Goal: Transaction & Acquisition: Purchase product/service

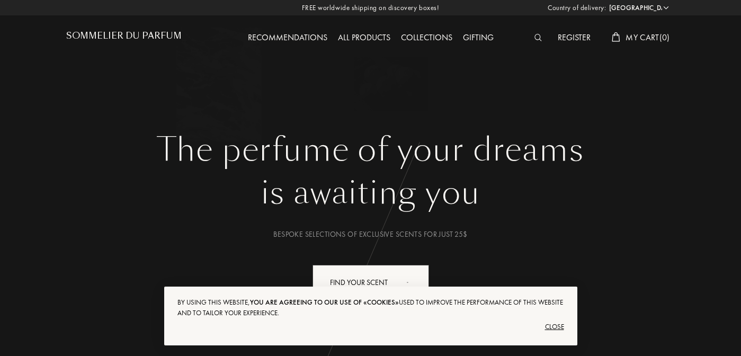
select select "US"
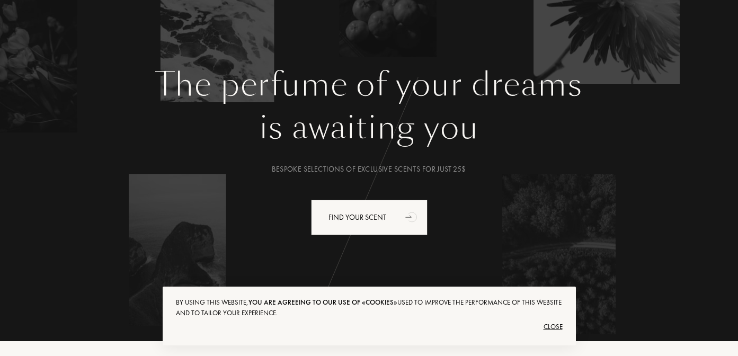
scroll to position [67, 0]
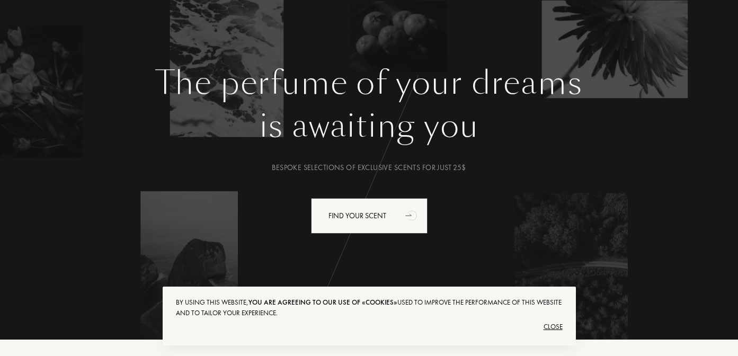
click at [558, 326] on div "Close" at bounding box center [369, 326] width 387 height 17
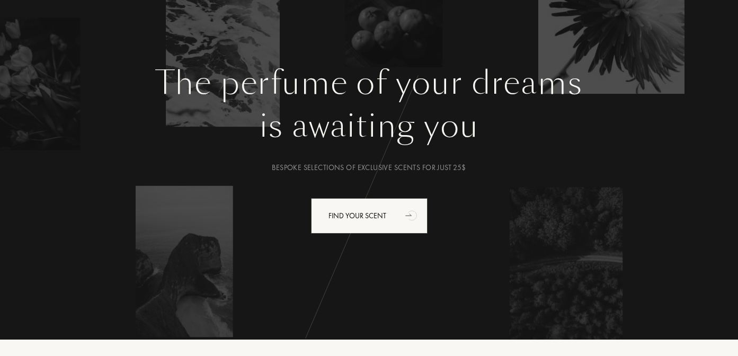
scroll to position [0, 0]
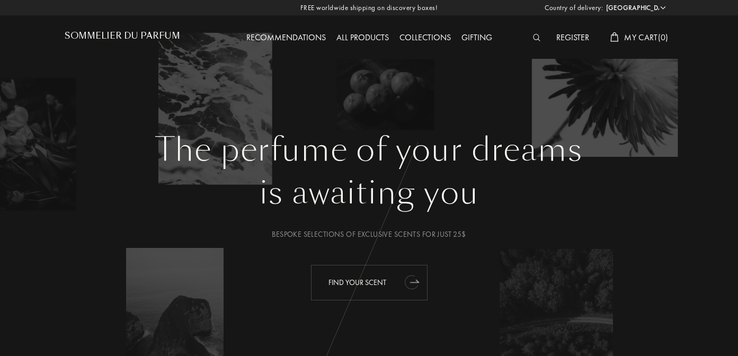
click at [366, 280] on div "Find your scent" at bounding box center [369, 282] width 117 height 35
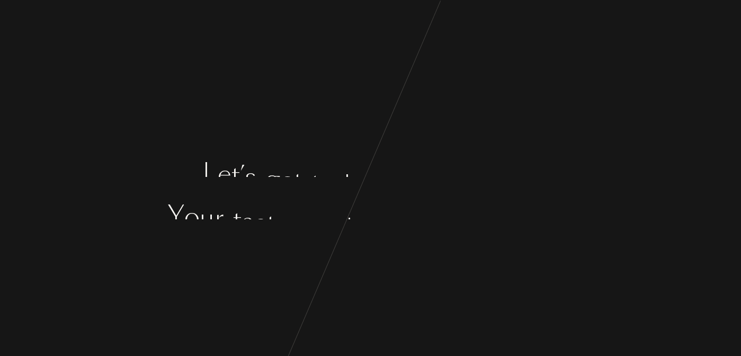
click at [369, 220] on div "L e t ’ s g e t t o k n o w y o u b e t t e r , Y o u r t a s t e s a n d y o u…" at bounding box center [370, 178] width 741 height 356
click at [372, 206] on div "y" at bounding box center [367, 200] width 13 height 40
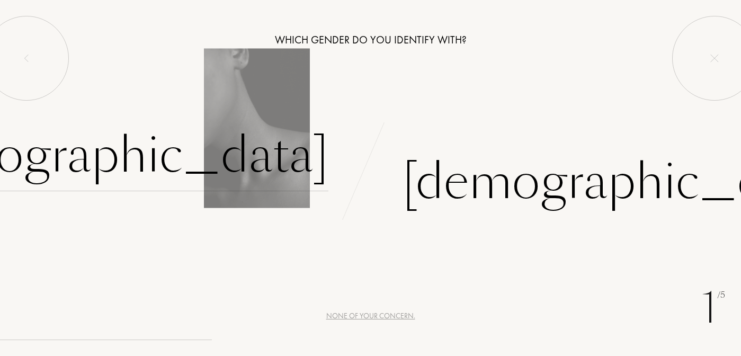
click at [284, 163] on div "Female" at bounding box center [107, 155] width 442 height 71
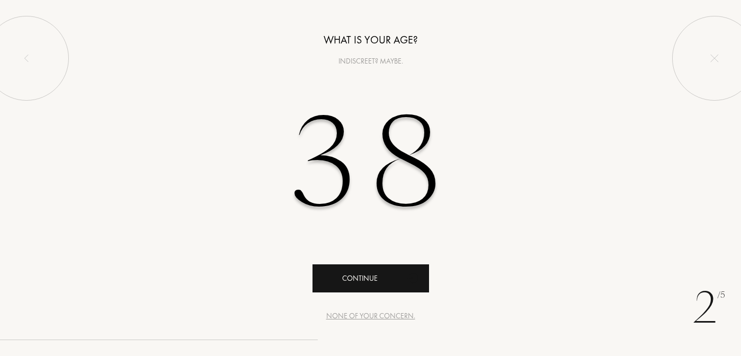
type input "38"
click at [373, 274] on div "Continue" at bounding box center [370, 278] width 117 height 28
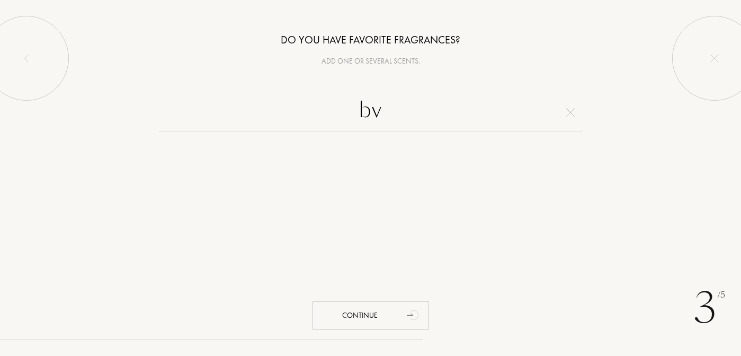
type input "b"
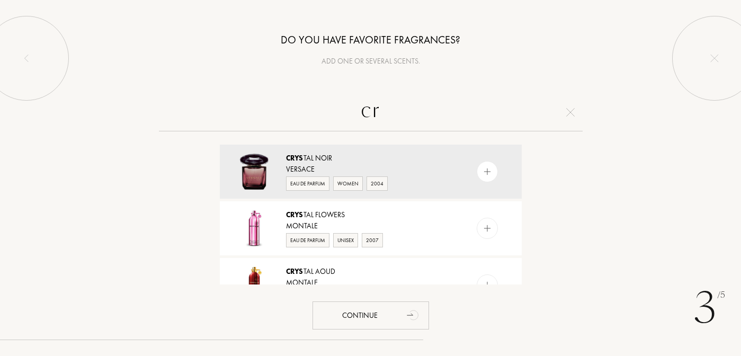
type input "c"
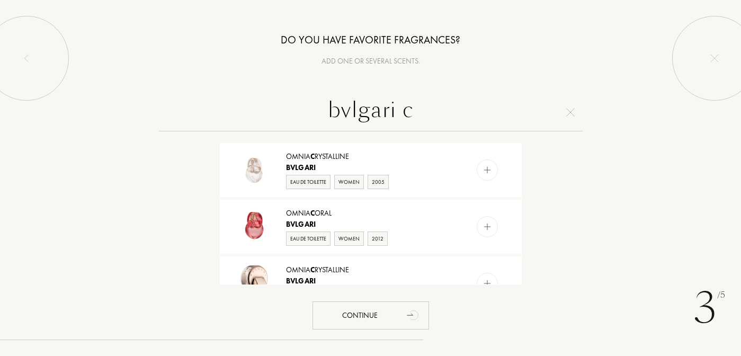
scroll to position [211, 0]
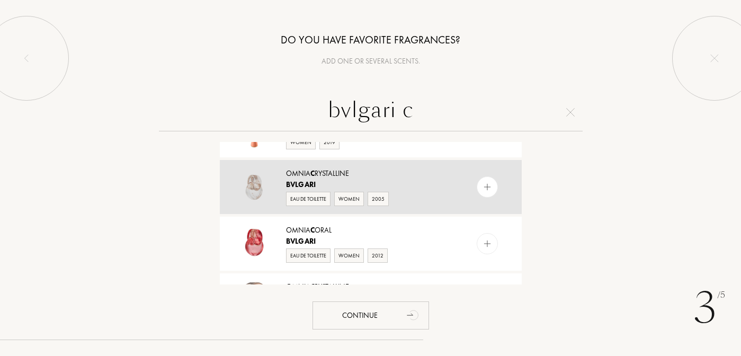
type input "bvlgari c"
click at [335, 172] on div "Omnia C rystalline" at bounding box center [370, 173] width 168 height 11
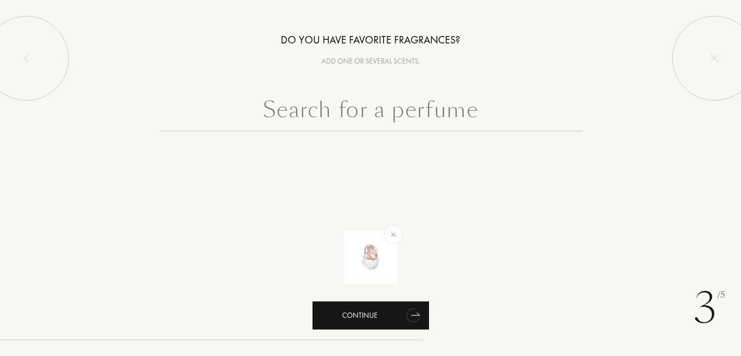
click at [381, 312] on div "Continue" at bounding box center [370, 315] width 117 height 28
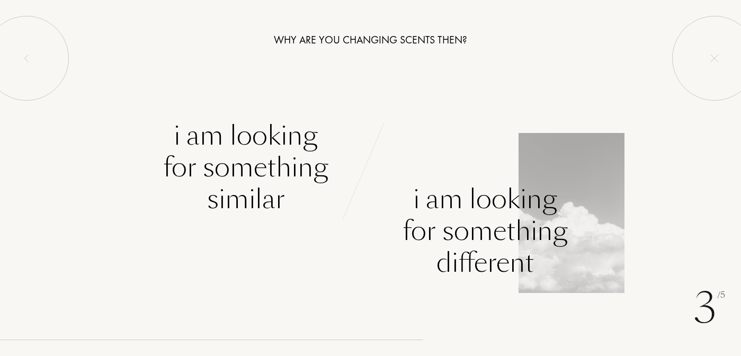
click at [526, 243] on div "I am looking for something different" at bounding box center [484, 230] width 165 height 95
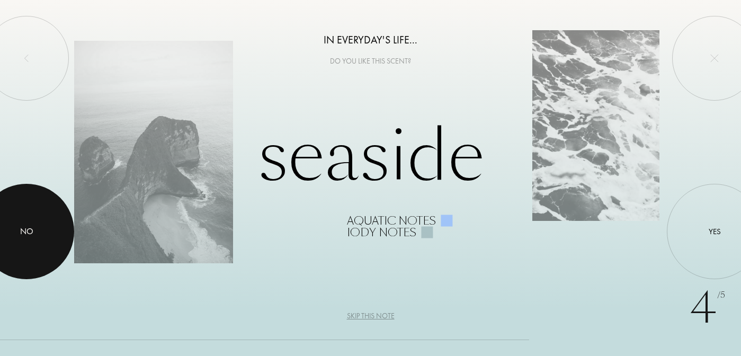
click at [37, 203] on div at bounding box center [26, 231] width 95 height 95
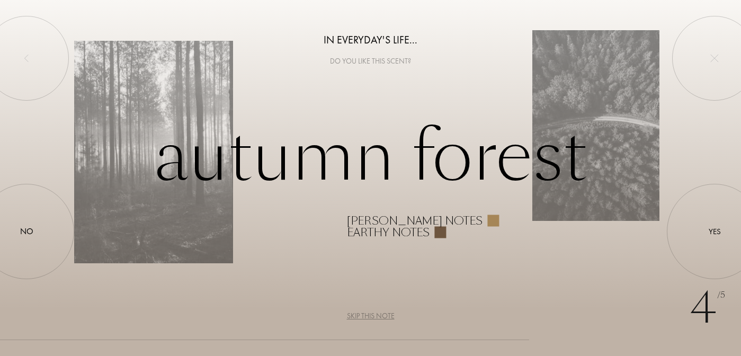
click at [378, 311] on div "Skip this note" at bounding box center [371, 315] width 48 height 11
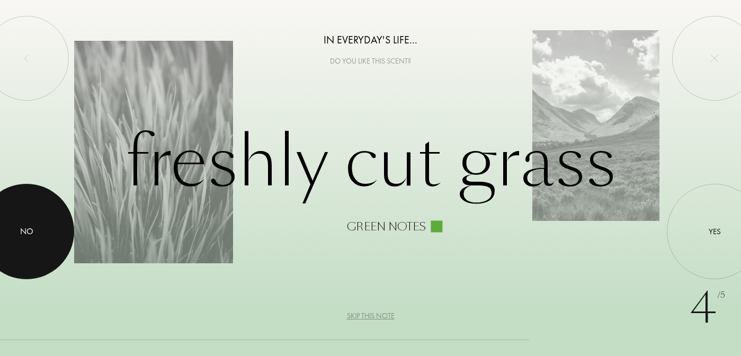
click at [65, 225] on div at bounding box center [26, 231] width 95 height 95
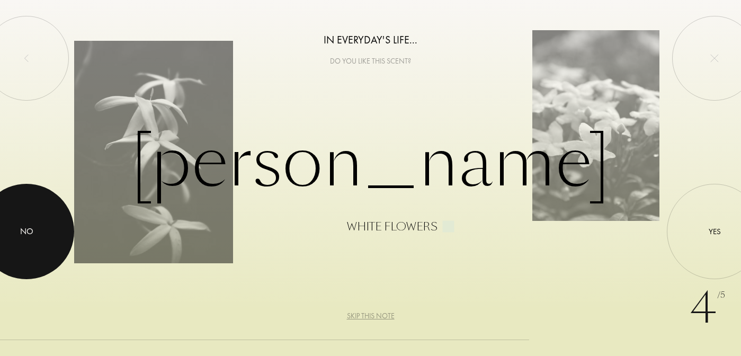
click at [48, 230] on div at bounding box center [26, 231] width 95 height 95
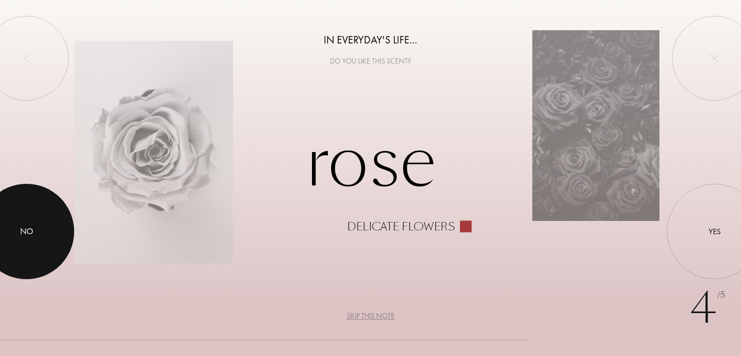
click at [48, 230] on div at bounding box center [26, 231] width 95 height 95
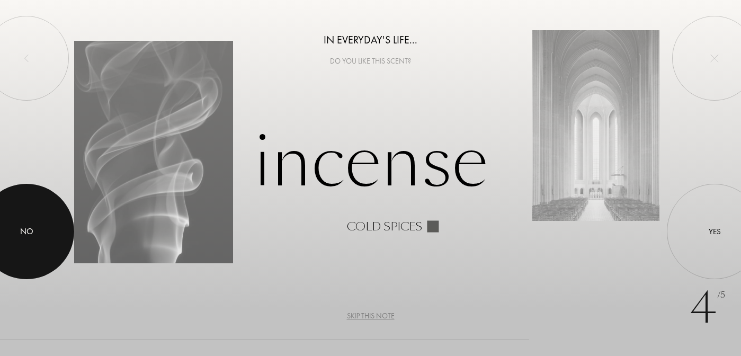
click at [50, 230] on div at bounding box center [26, 231] width 95 height 95
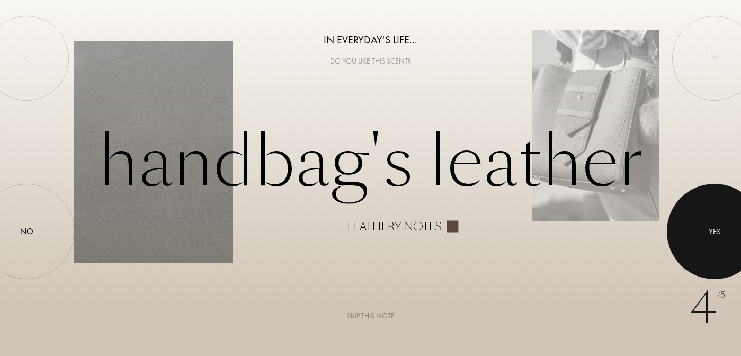
click at [677, 228] on div at bounding box center [714, 231] width 95 height 95
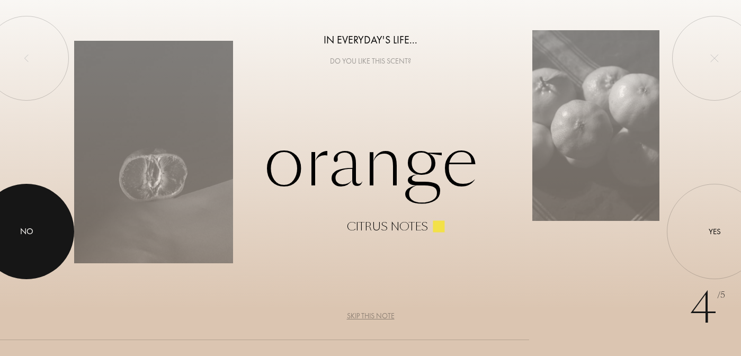
click at [25, 203] on div at bounding box center [26, 231] width 95 height 95
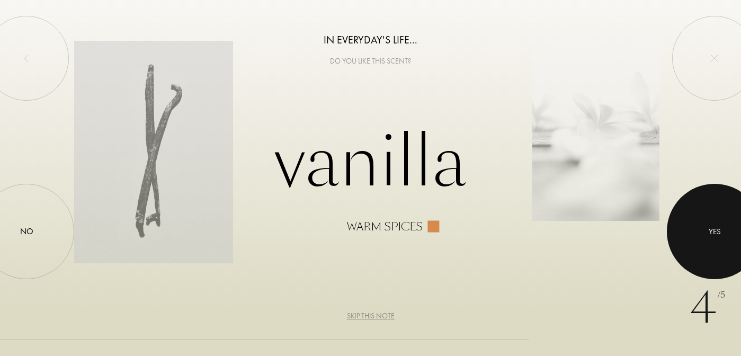
click at [724, 234] on div at bounding box center [714, 231] width 95 height 95
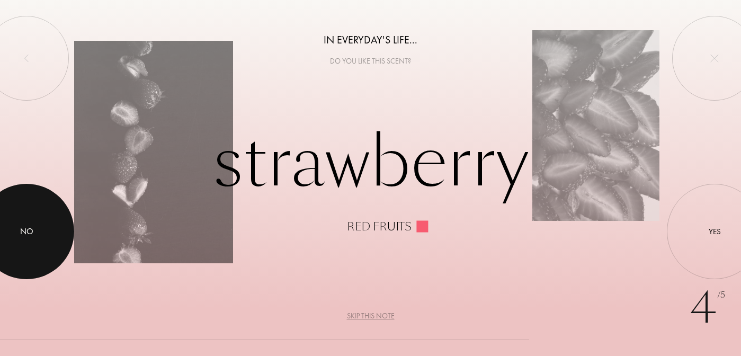
click at [33, 209] on div at bounding box center [26, 231] width 95 height 95
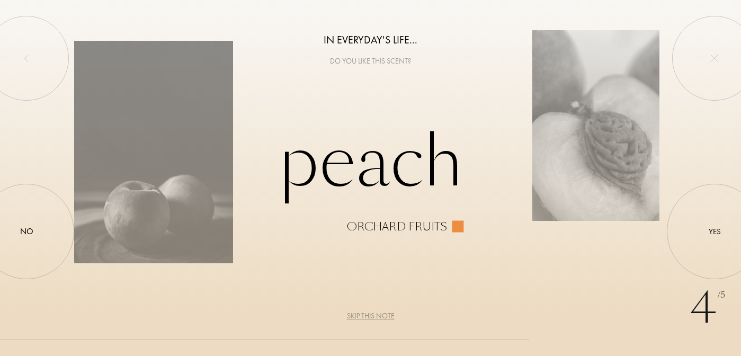
click at [366, 312] on div "Skip this note" at bounding box center [371, 315] width 48 height 11
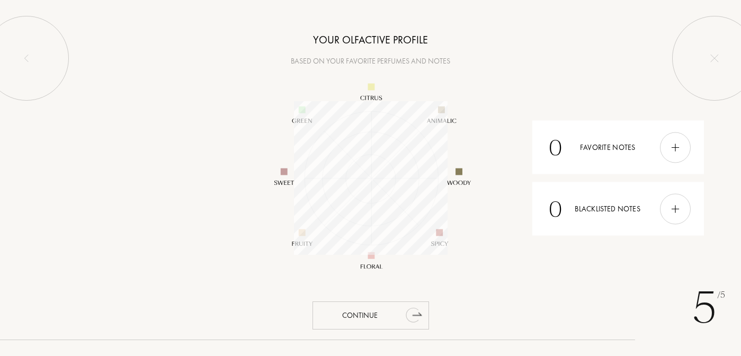
scroll to position [154, 154]
click at [390, 319] on div "Continue" at bounding box center [370, 315] width 117 height 28
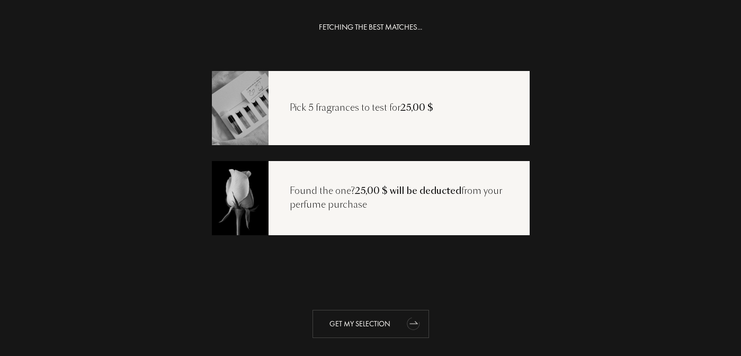
click at [369, 320] on div "Get my selection" at bounding box center [370, 324] width 117 height 28
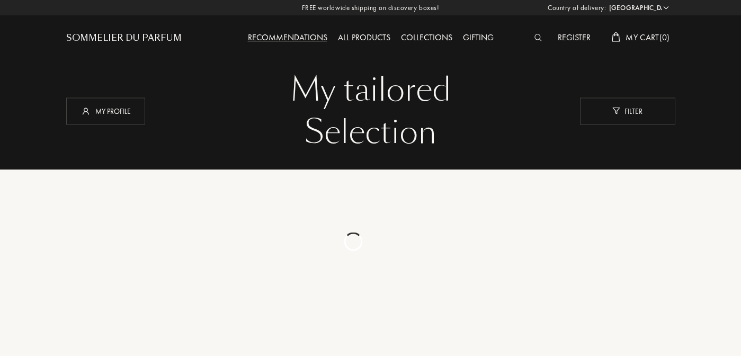
select select "US"
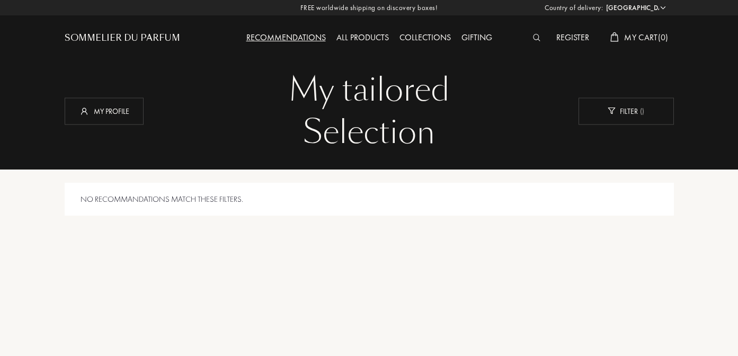
click at [149, 34] on div "Sommelier du Parfum" at bounding box center [122, 38] width 115 height 13
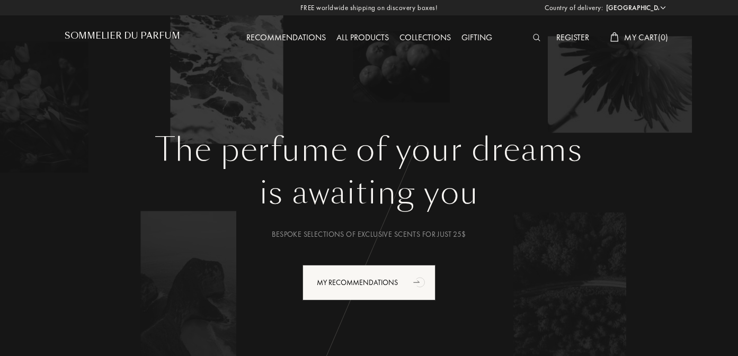
click at [637, 9] on select "[GEOGRAPHIC_DATA] [GEOGRAPHIC_DATA] [GEOGRAPHIC_DATA] [GEOGRAPHIC_DATA] [GEOGRA…" at bounding box center [635, 8] width 64 height 11
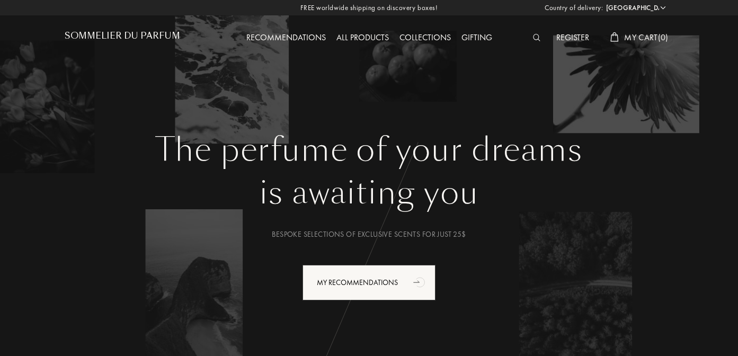
select select "ES"
click at [603, 3] on select "[GEOGRAPHIC_DATA] [GEOGRAPHIC_DATA] [GEOGRAPHIC_DATA] [GEOGRAPHIC_DATA] [GEOGRA…" at bounding box center [635, 8] width 64 height 11
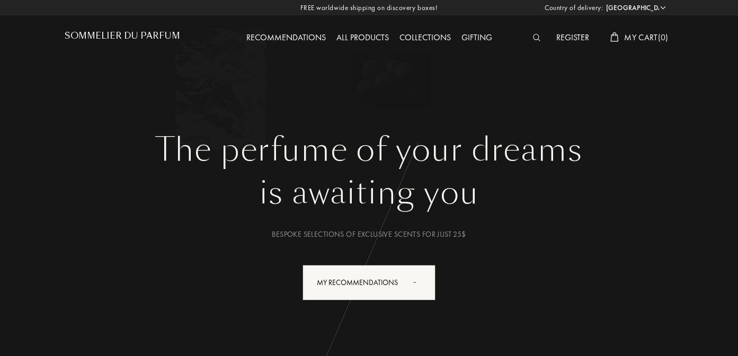
select select "ES"
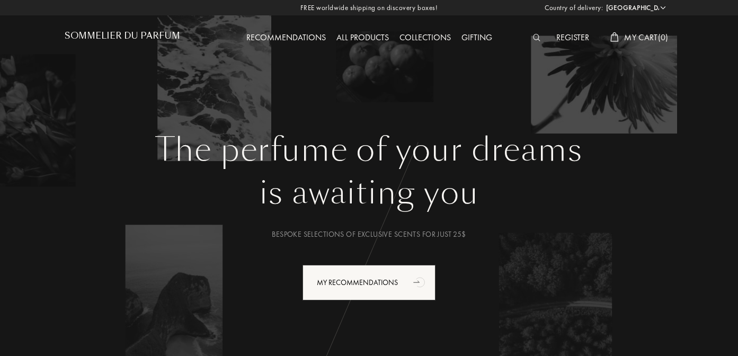
click at [368, 33] on div "All products" at bounding box center [362, 38] width 63 height 14
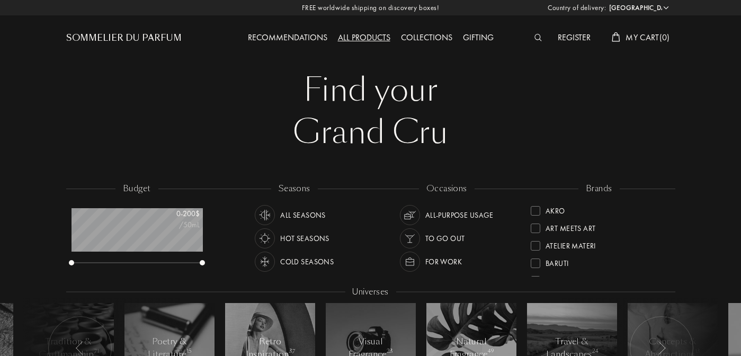
select select "ES"
click at [533, 40] on img at bounding box center [537, 37] width 8 height 7
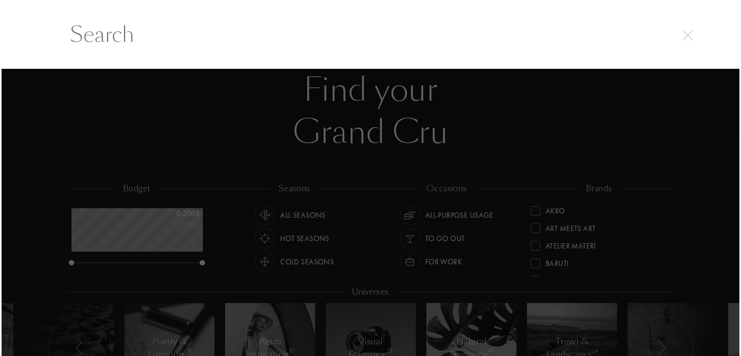
scroll to position [1, 0]
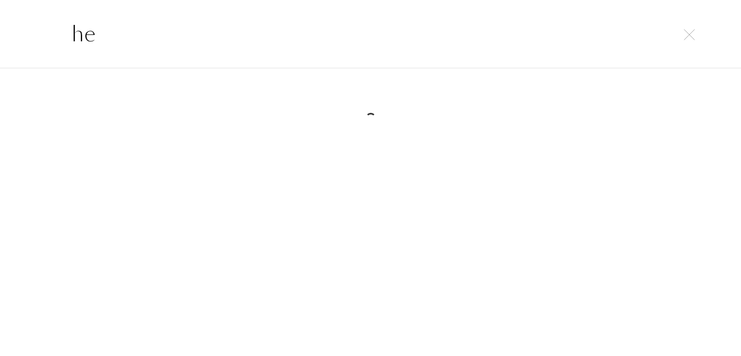
type input "h"
type input "blueberry"
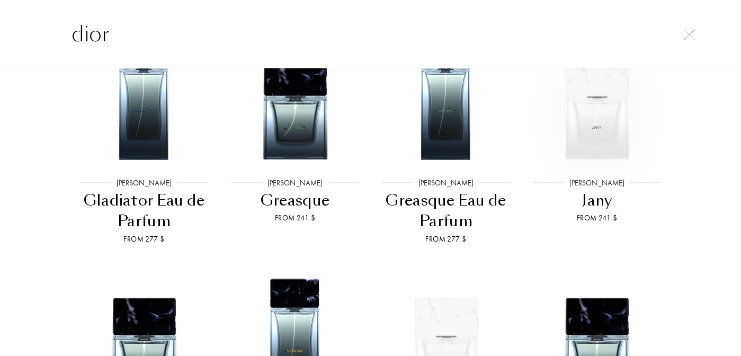
scroll to position [438, 0]
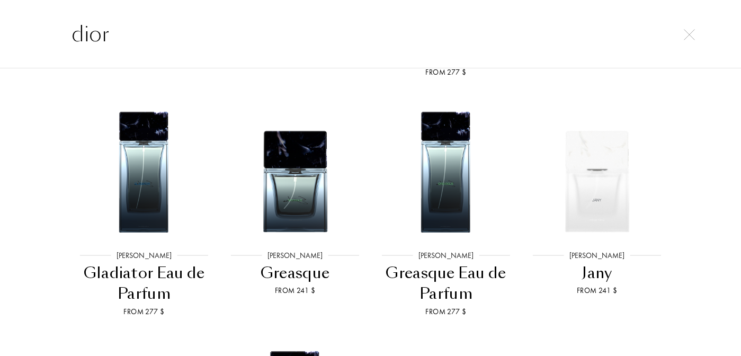
type input "dior"
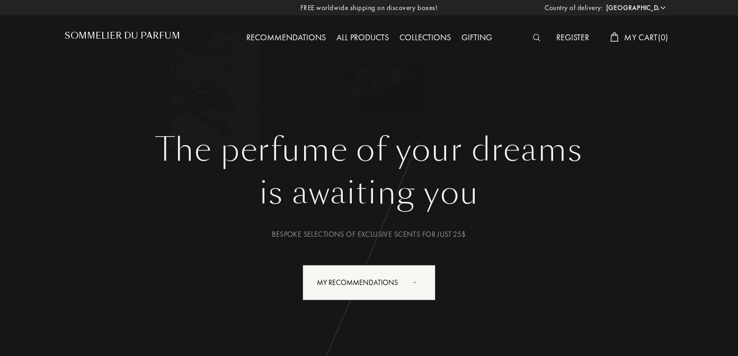
select select "ES"
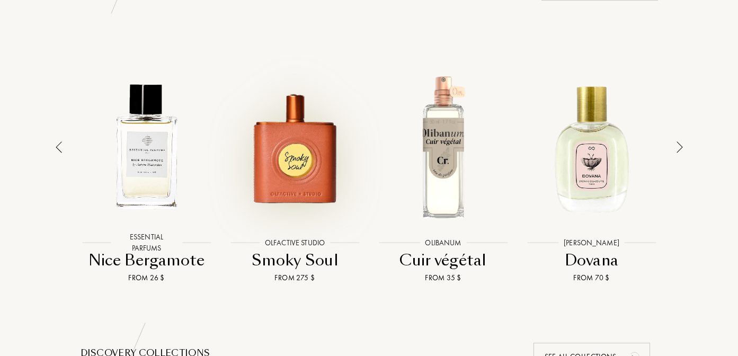
scroll to position [750, 0]
